Goal: Task Accomplishment & Management: Use online tool/utility

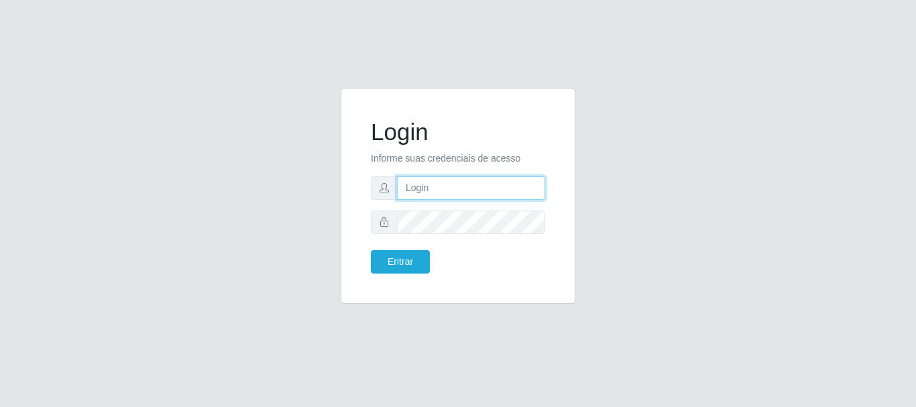
drag, startPoint x: 428, startPoint y: 192, endPoint x: 430, endPoint y: 206, distance: 13.5
click at [428, 192] on input "text" at bounding box center [471, 187] width 148 height 23
type input "Ubiratan@confglacer"
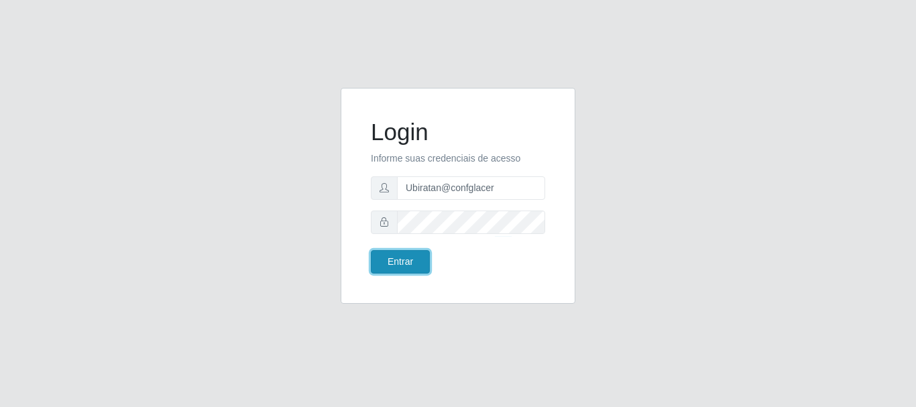
click at [371, 261] on button "Entrar" at bounding box center [400, 261] width 59 height 23
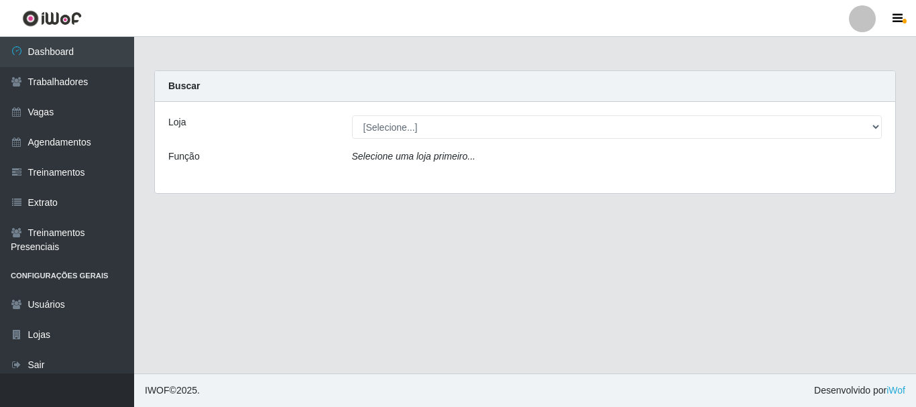
click at [645, 141] on div "Loja [Selecione...] Glace Real Confeitaria Função Selecione uma loja primeiro..." at bounding box center [525, 147] width 740 height 91
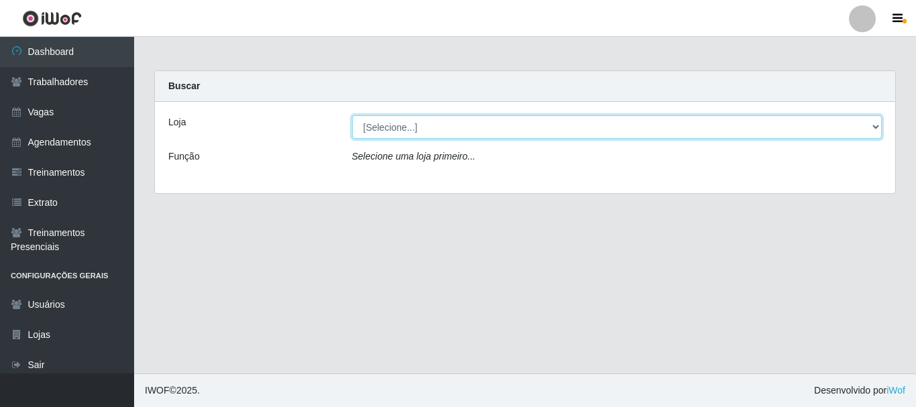
click at [645, 133] on select "[Selecione...] Glace Real Confeitaria" at bounding box center [617, 126] width 530 height 23
select select "445"
click at [352, 115] on select "[Selecione...] Glace Real Confeitaria" at bounding box center [617, 126] width 530 height 23
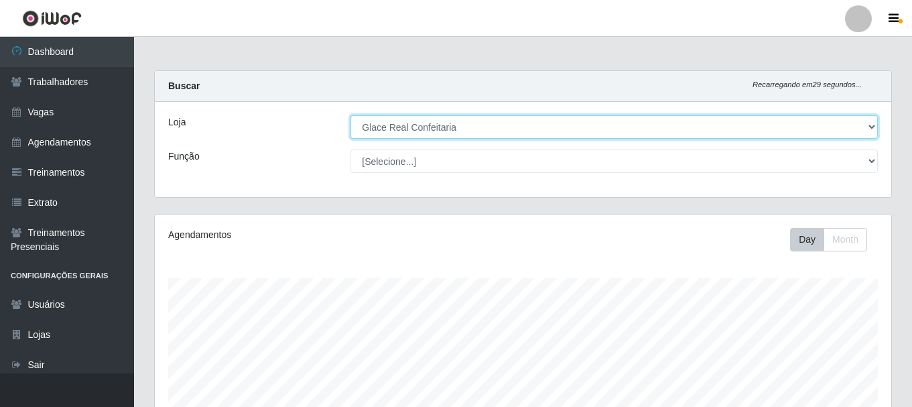
scroll to position [278, 737]
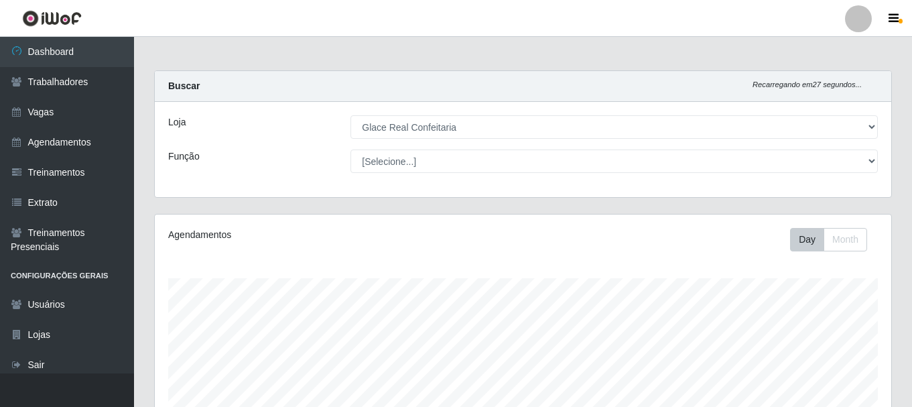
click at [447, 245] on div "Agendamentos" at bounding box center [310, 239] width 304 height 23
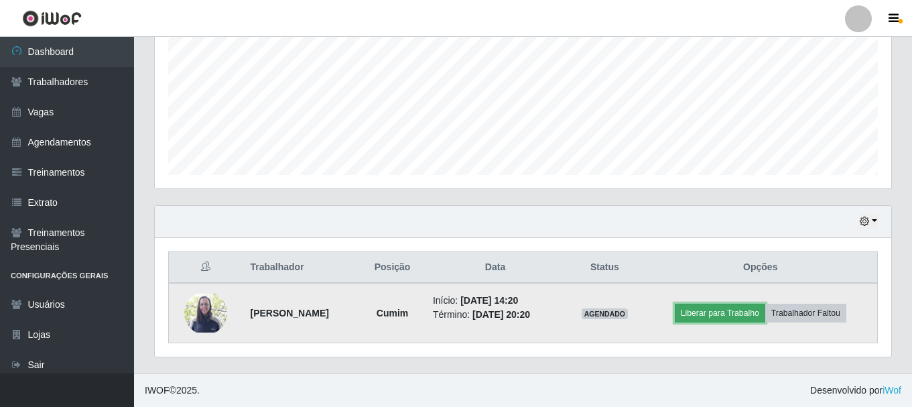
click at [730, 309] on button "Liberar para Trabalho" at bounding box center [720, 313] width 90 height 19
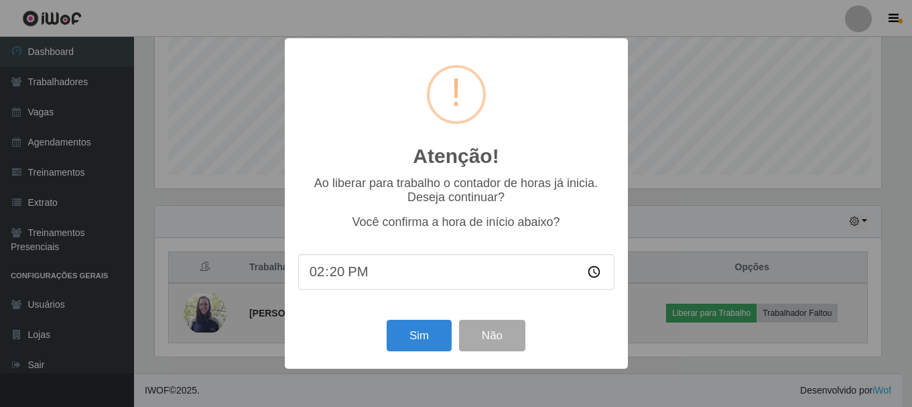
scroll to position [278, 730]
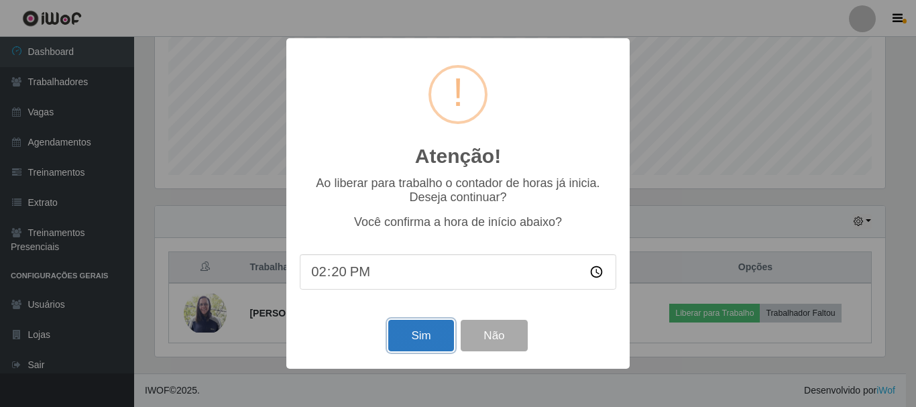
click at [415, 332] on button "Sim" at bounding box center [420, 336] width 65 height 32
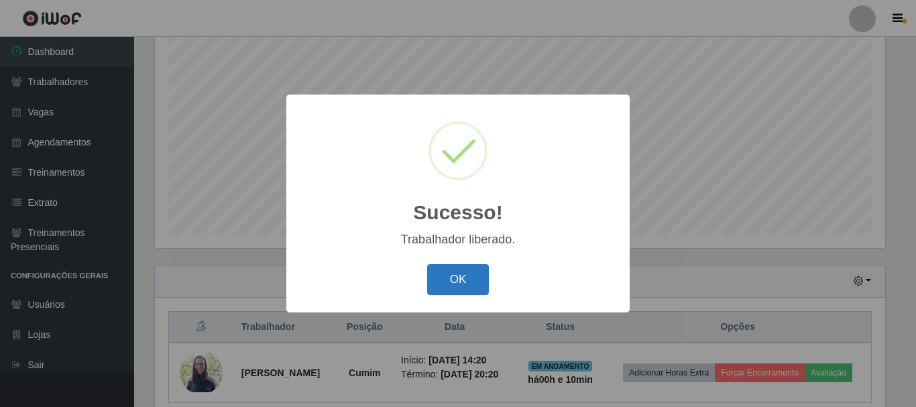
click at [450, 289] on button "OK" at bounding box center [458, 280] width 62 height 32
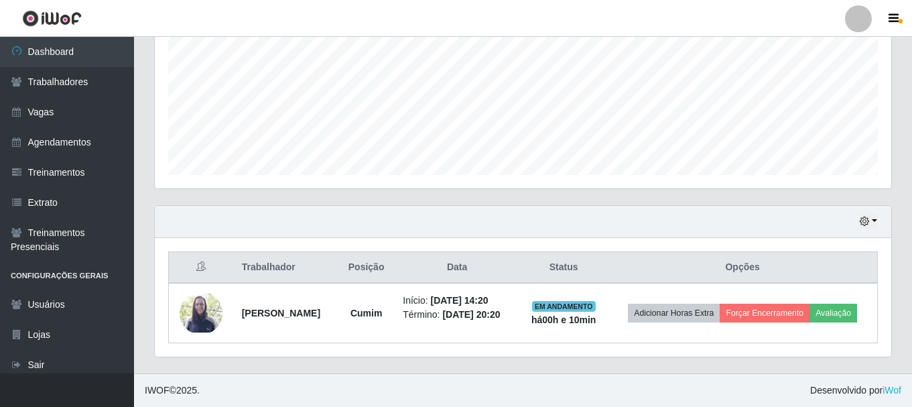
scroll to position [0, 0]
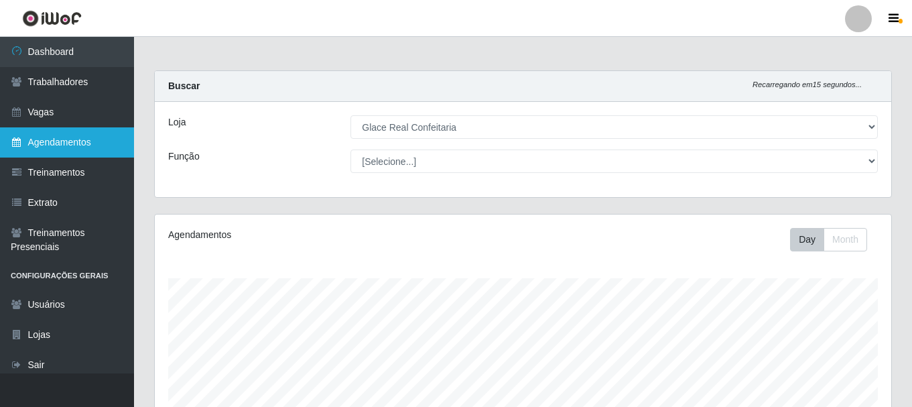
click at [53, 138] on link "Agendamentos" at bounding box center [67, 142] width 134 height 30
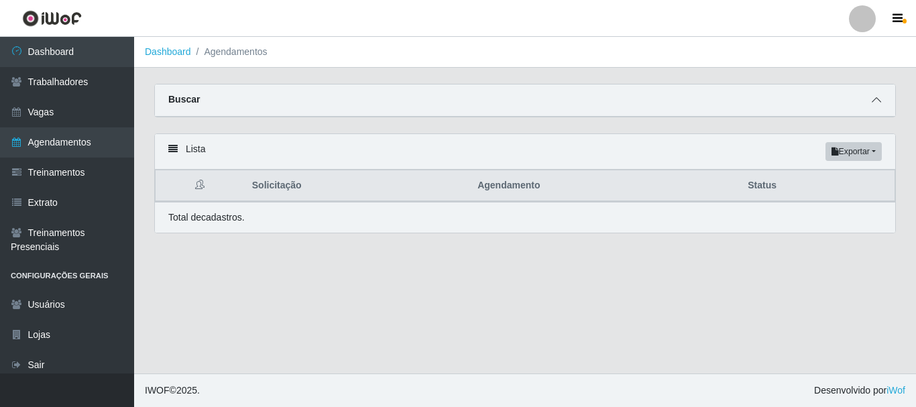
click at [878, 105] on icon at bounding box center [875, 99] width 9 height 9
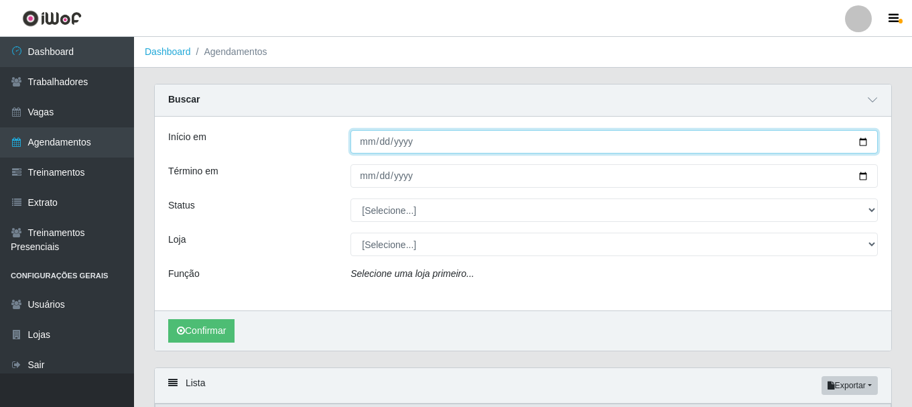
click at [358, 139] on input "Início em" at bounding box center [614, 141] width 527 height 23
type input "[DATE]"
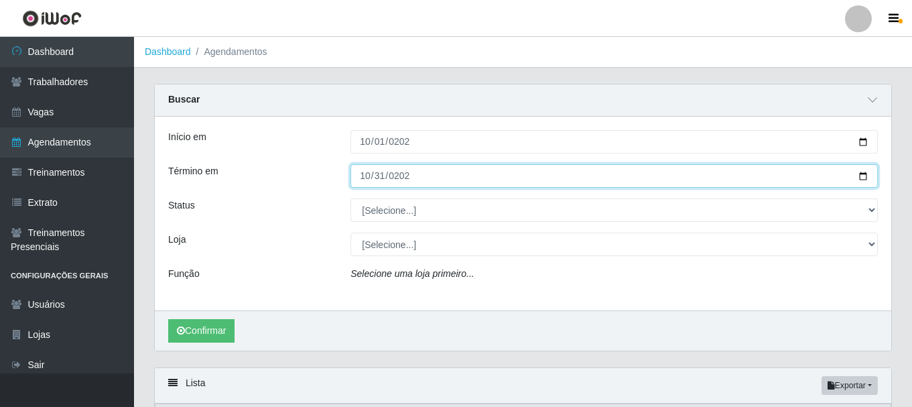
type input "[DATE]"
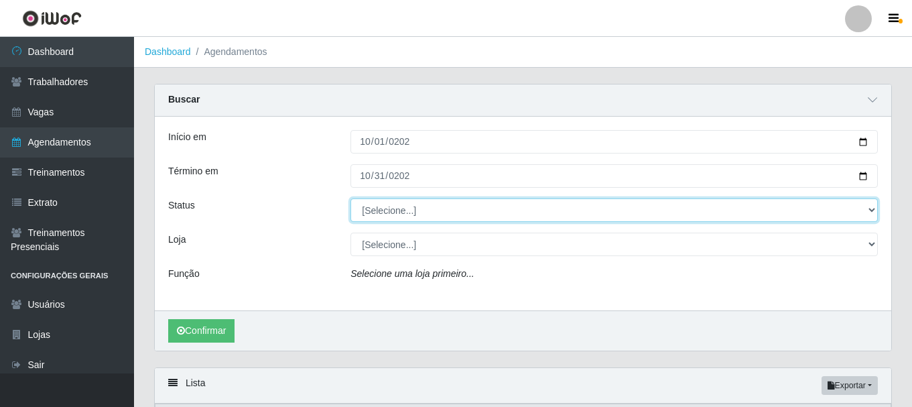
select select "AGENDADO"
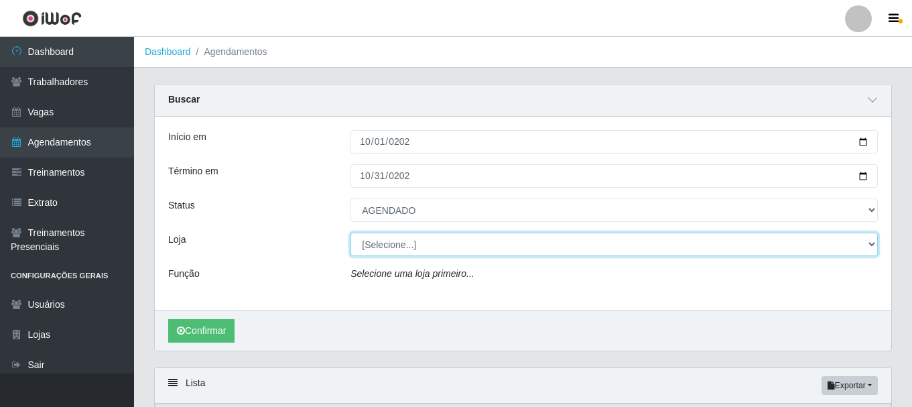
select select "445"
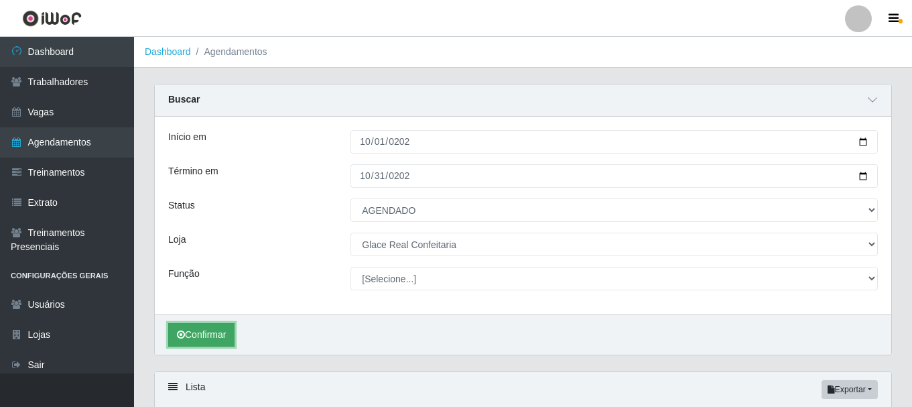
click at [219, 334] on button "Confirmar" at bounding box center [201, 334] width 66 height 23
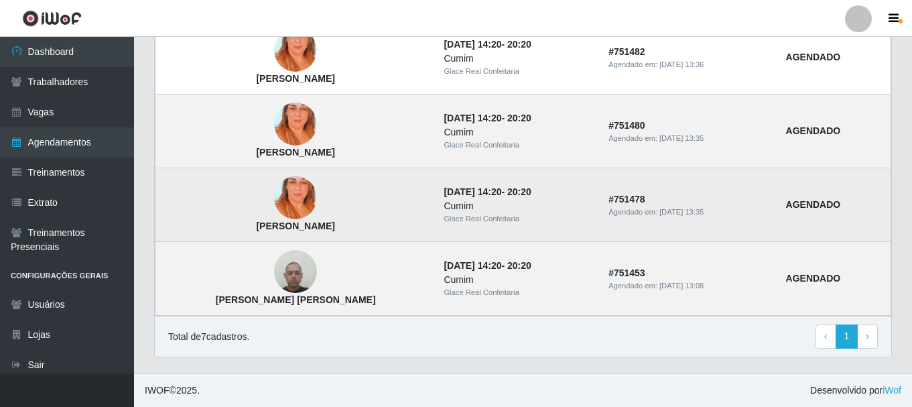
scroll to position [239, 0]
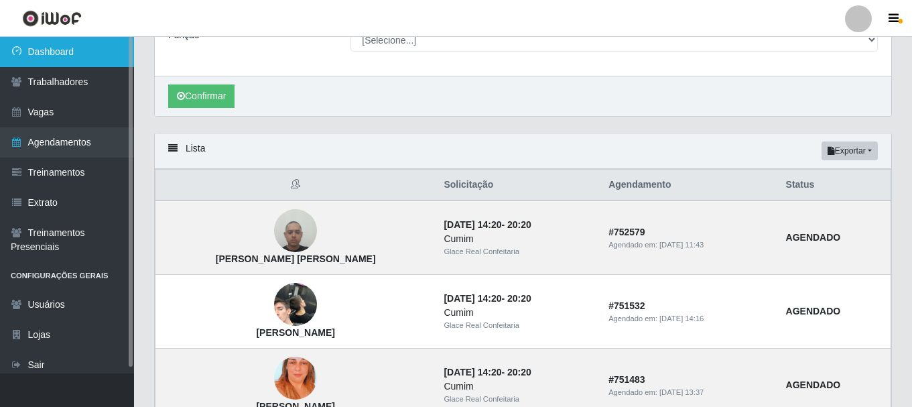
click at [45, 53] on link "Dashboard" at bounding box center [67, 52] width 134 height 30
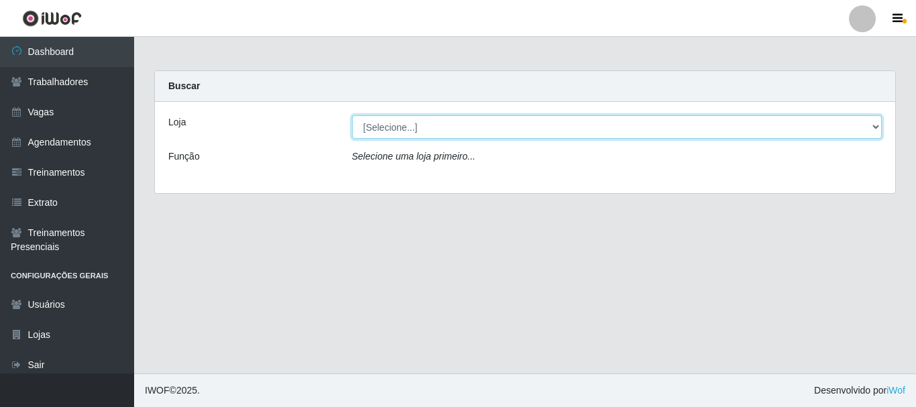
click at [470, 119] on select "[Selecione...] Glace Real Confeitaria" at bounding box center [617, 126] width 530 height 23
select select "445"
click at [352, 115] on select "[Selecione...] Glace Real Confeitaria" at bounding box center [617, 126] width 530 height 23
